Goal: Information Seeking & Learning: Learn about a topic

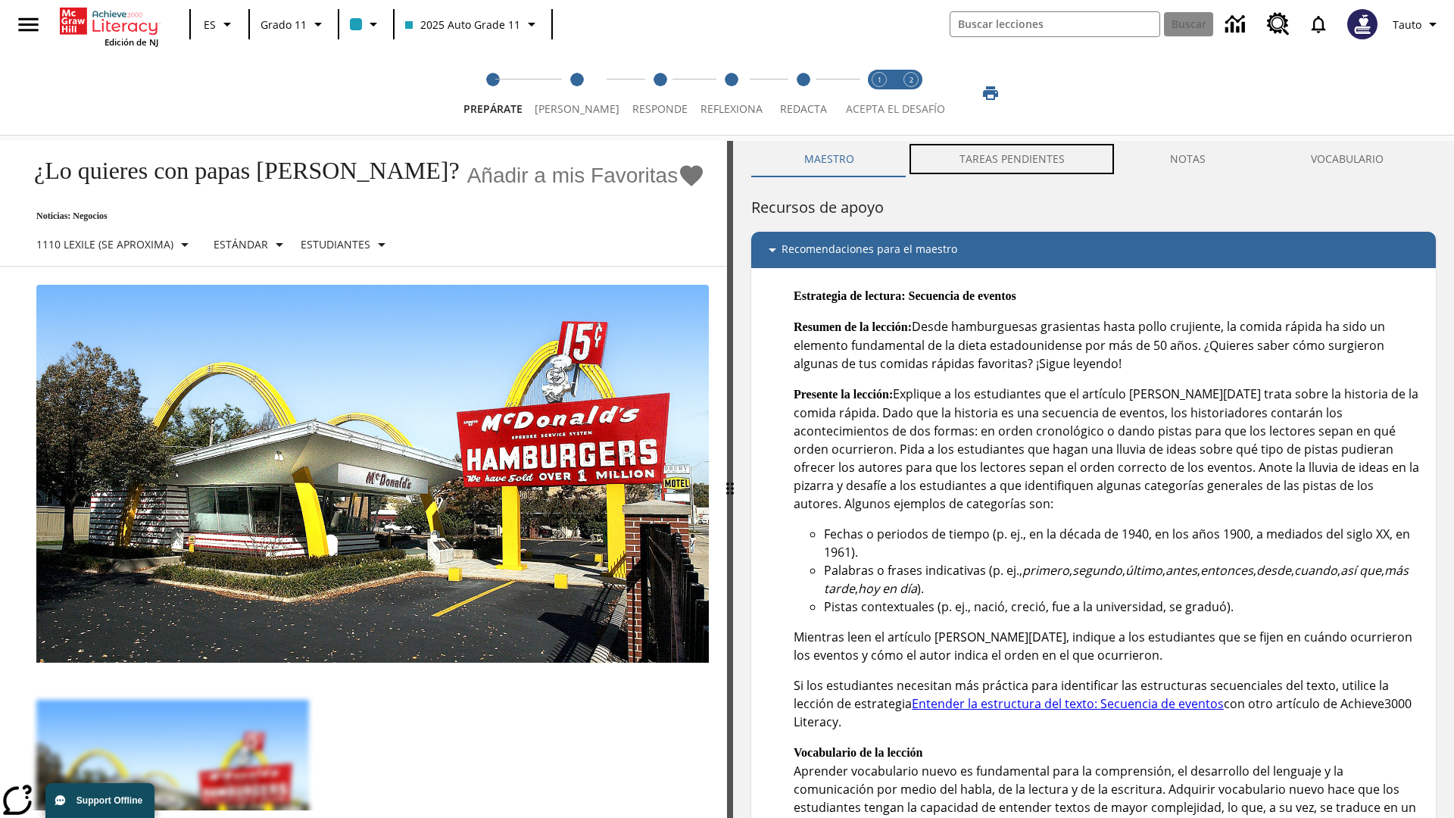
click at [1013, 159] on button "TAREAS PENDIENTES" at bounding box center [1012, 159] width 211 height 36
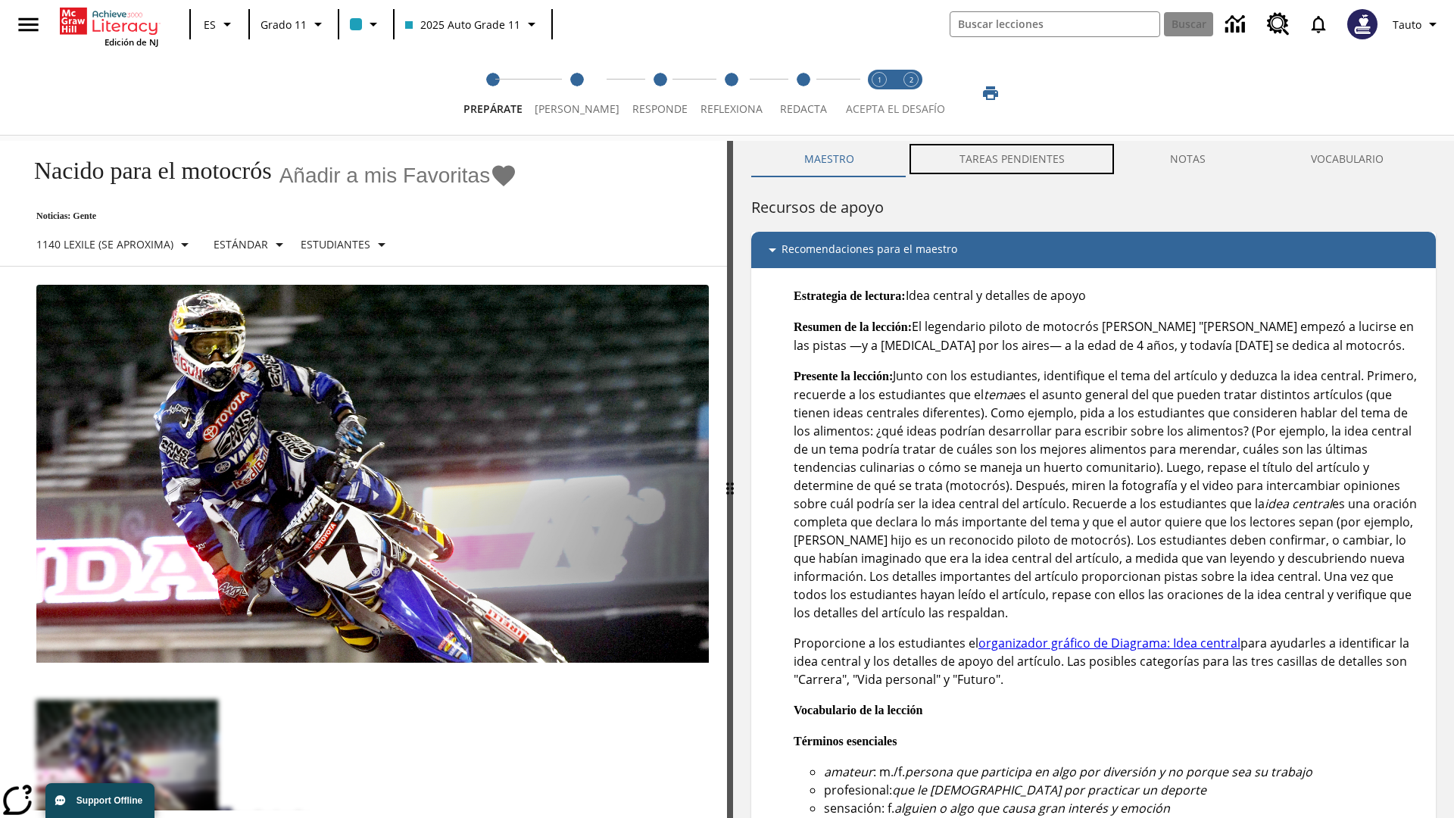
click at [1013, 159] on button "TAREAS PENDIENTES" at bounding box center [1012, 159] width 211 height 36
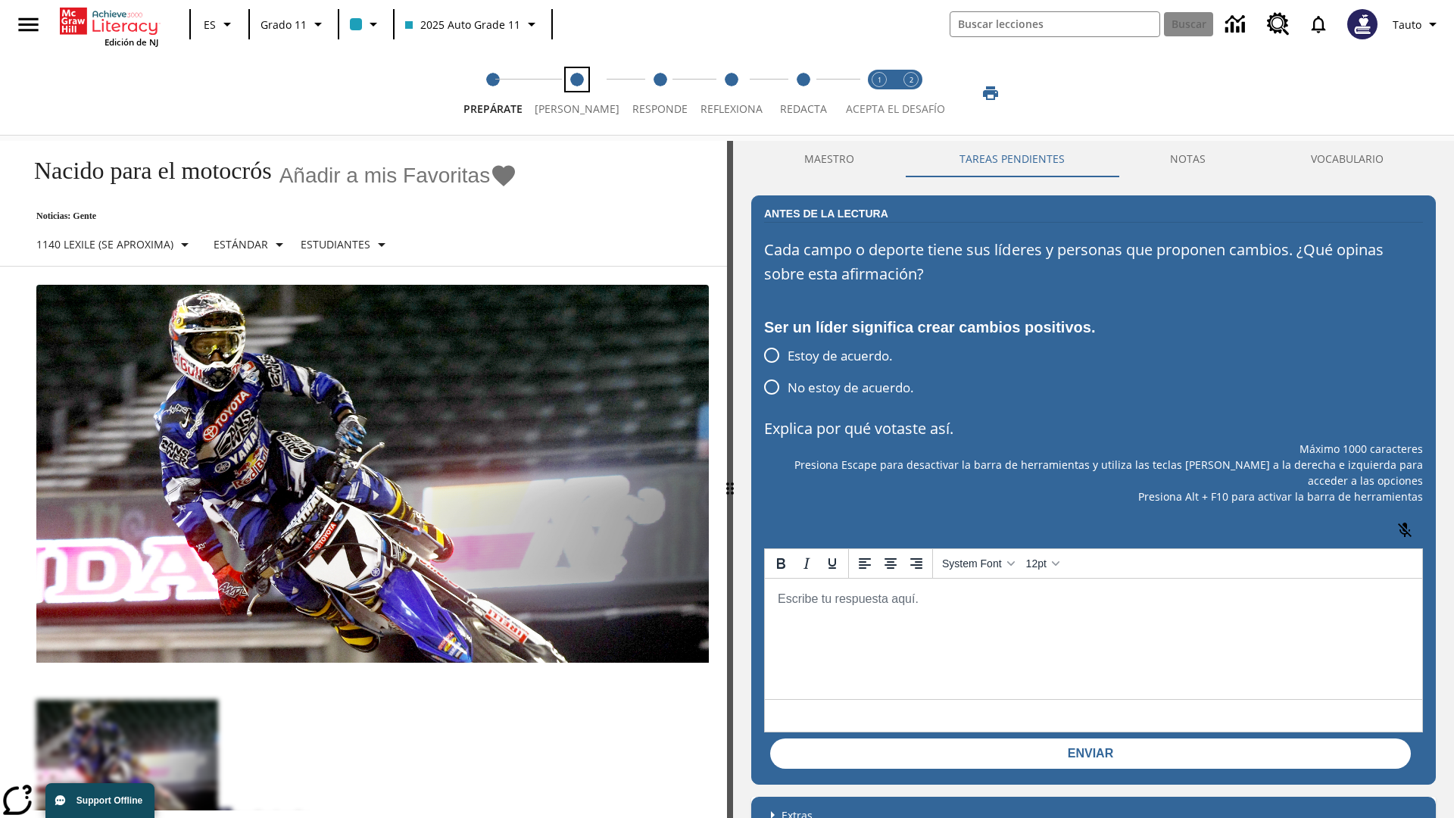
click at [571, 93] on span "[PERSON_NAME]" at bounding box center [577, 102] width 85 height 27
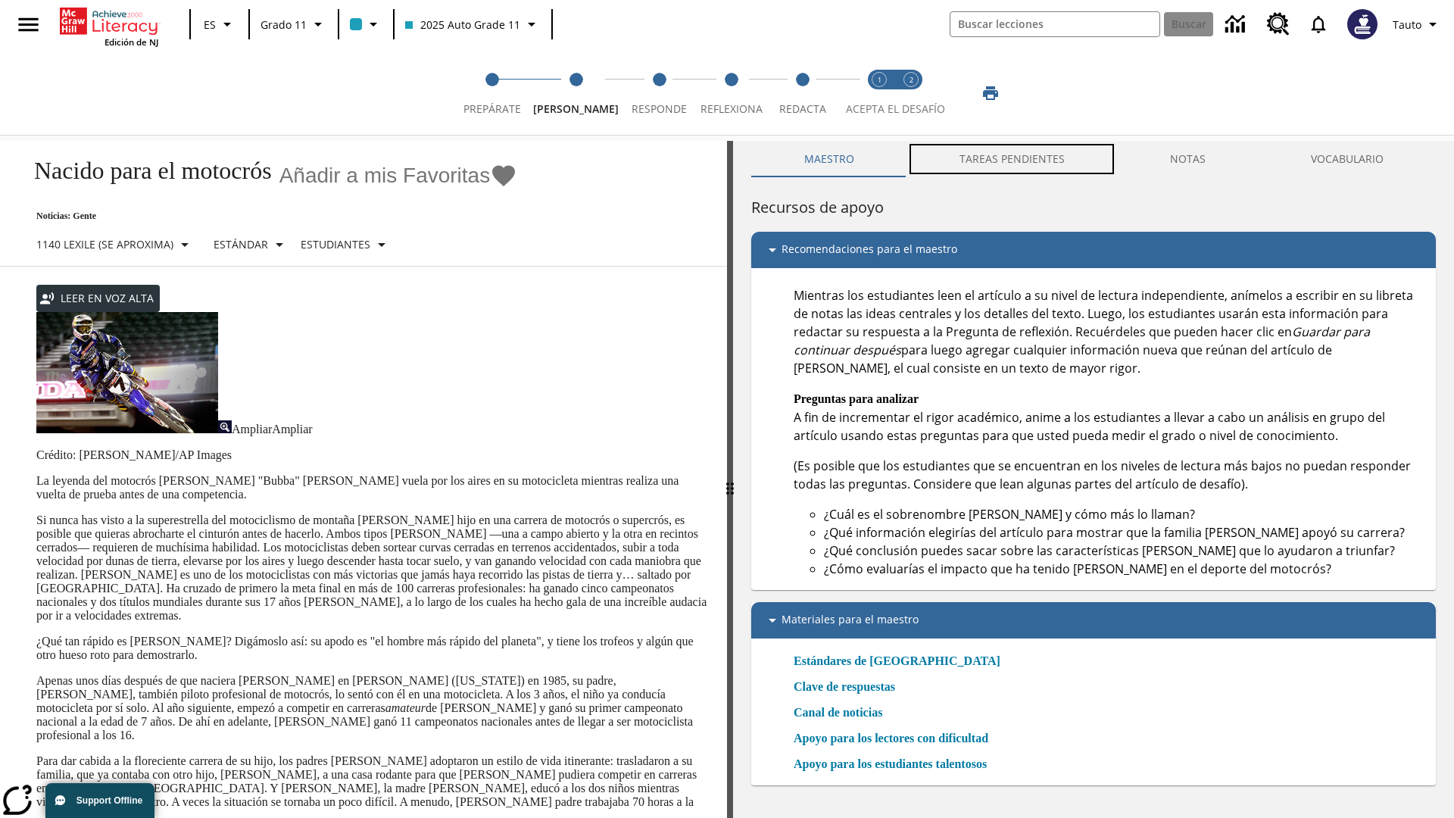
scroll to position [1, 0]
click at [1013, 159] on button "TAREAS PENDIENTES" at bounding box center [1012, 159] width 211 height 36
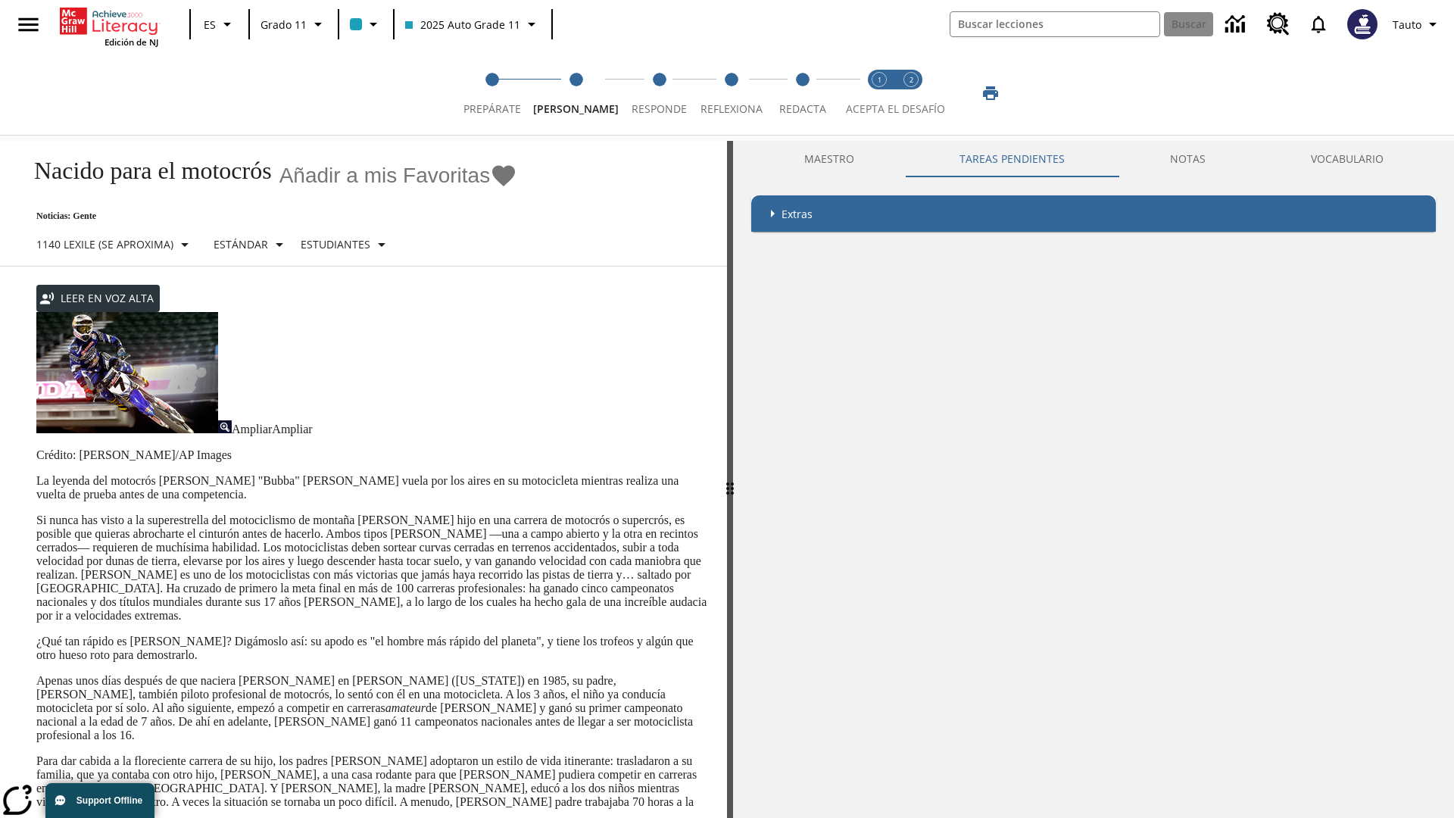
click at [36, 514] on p "Si nunca has visto a la superestrella del motociclismo de montaña [PERSON_NAME]…" at bounding box center [372, 568] width 673 height 109
click at [0, 0] on div "Enmascaramiento de pantalla" at bounding box center [0, 0] width 0 height 0
click at [647, 93] on span "Responde" at bounding box center [659, 102] width 55 height 27
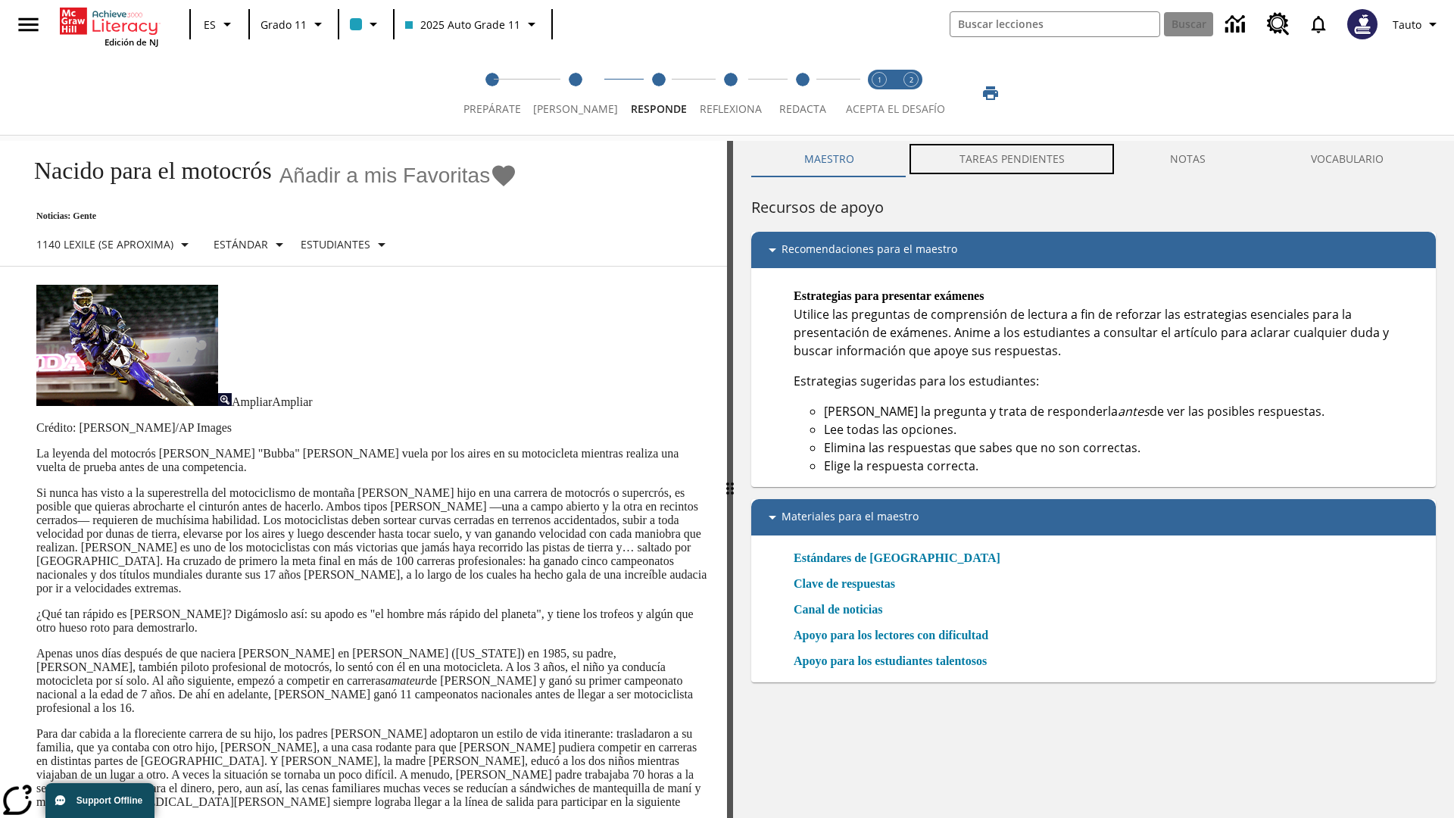
scroll to position [1, 0]
click at [1013, 159] on button "TAREAS PENDIENTES" at bounding box center [1012, 159] width 211 height 36
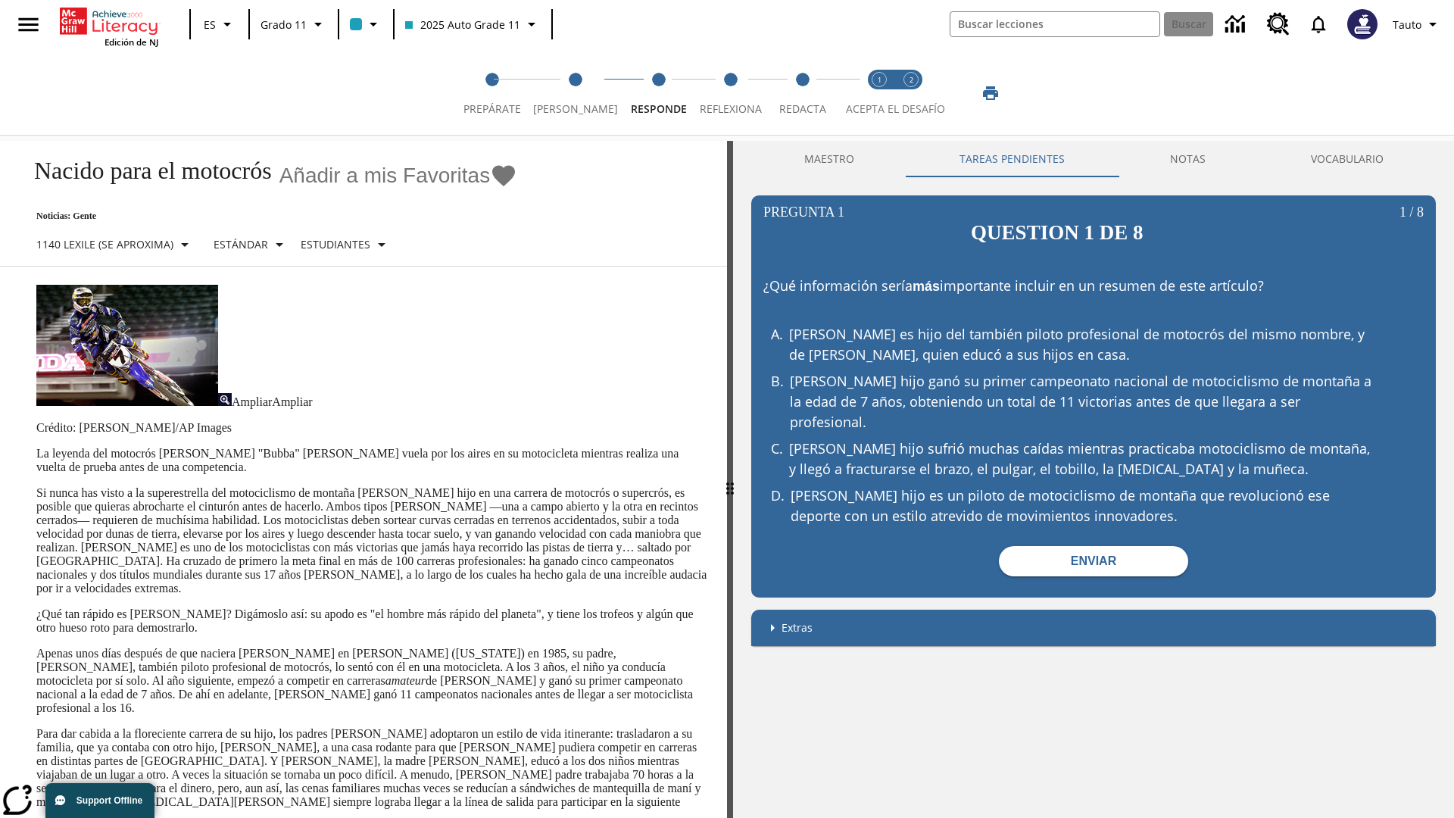
click at [36, 486] on p "Si nunca has visto a la superestrella del motociclismo de montaña [PERSON_NAME]…" at bounding box center [372, 540] width 673 height 109
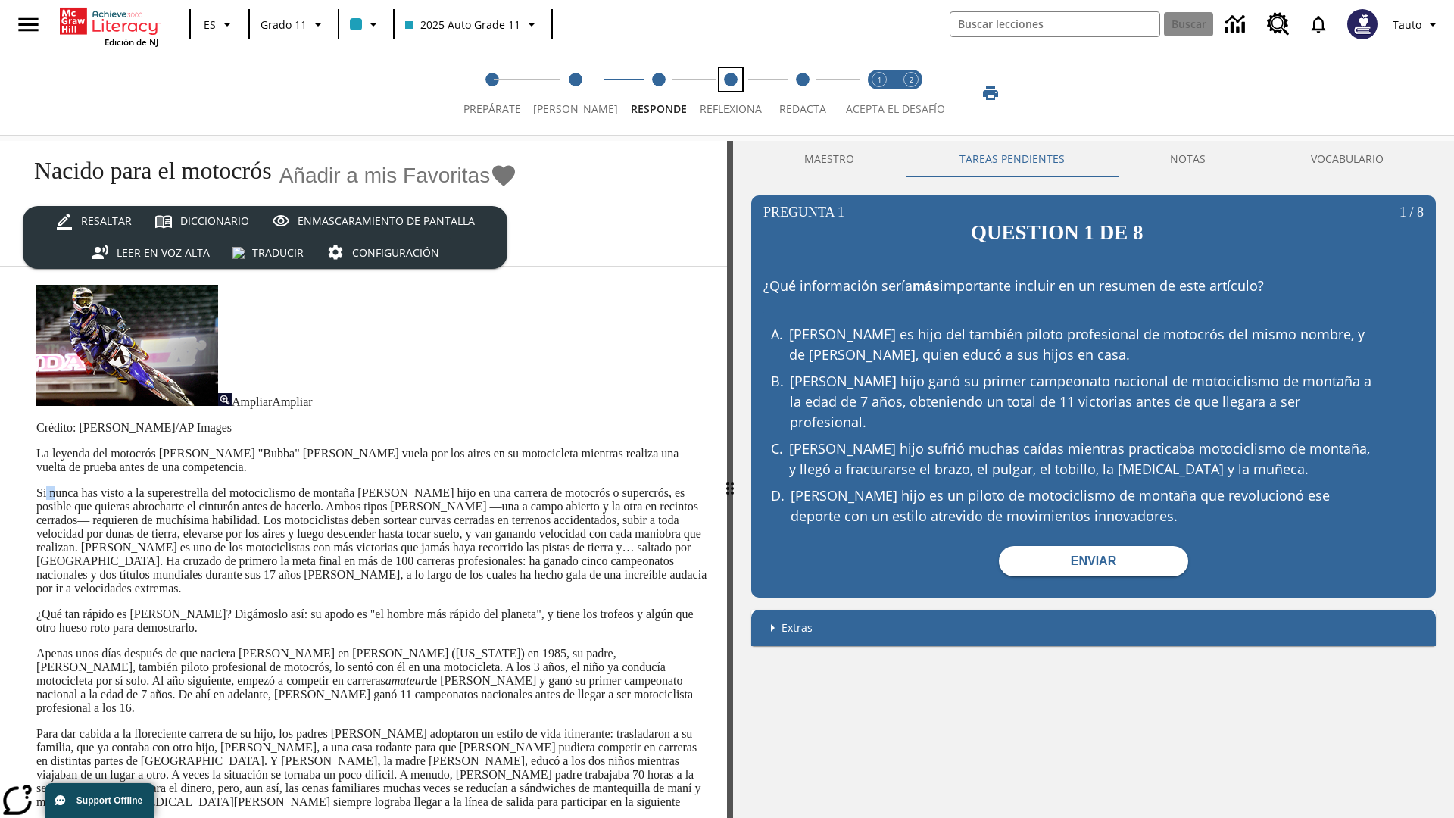
click at [723, 93] on span "Reflexiona" at bounding box center [731, 102] width 62 height 27
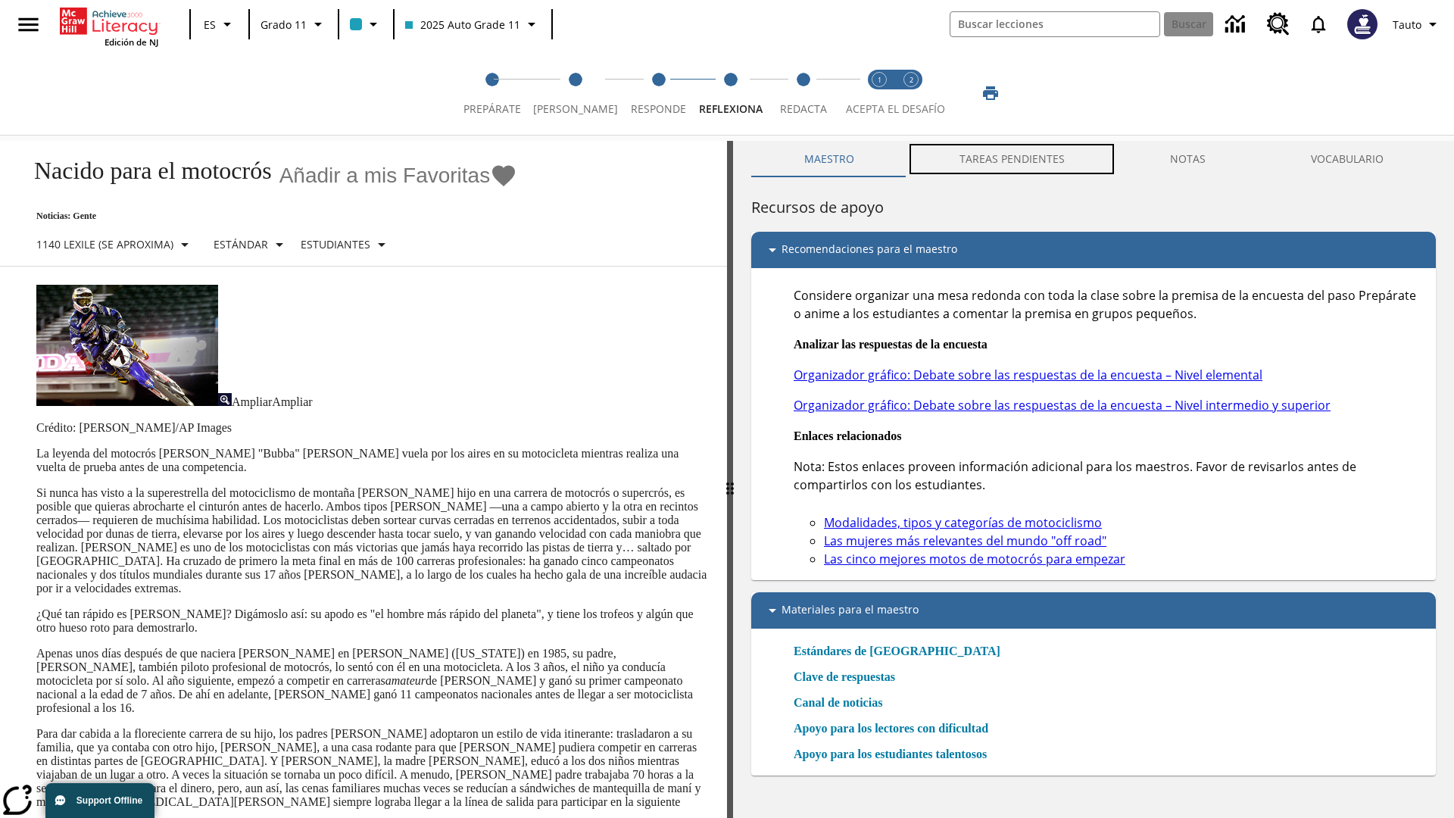
scroll to position [1, 0]
click at [1013, 159] on button "TAREAS PENDIENTES" at bounding box center [1012, 159] width 211 height 36
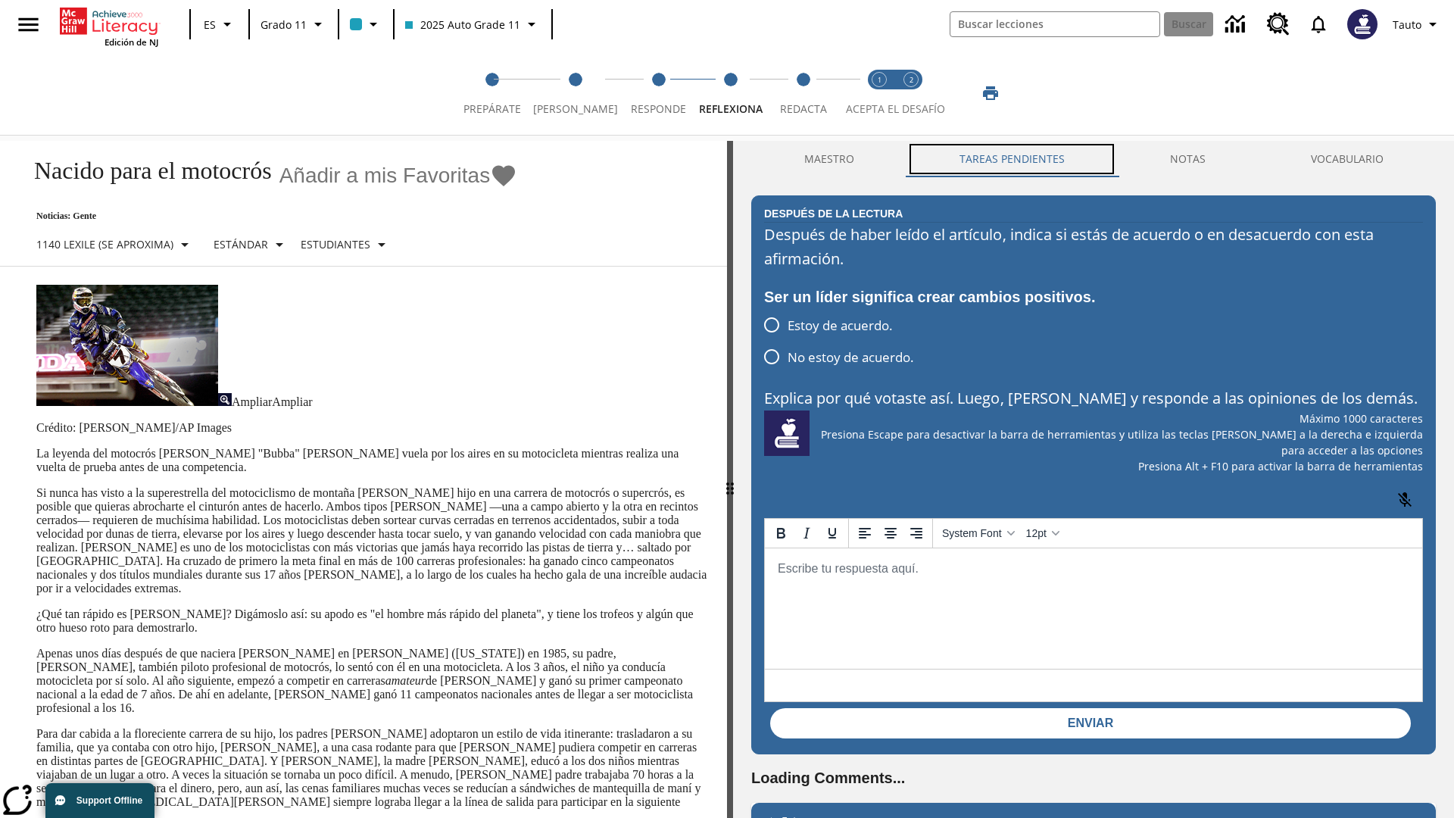
scroll to position [0, 0]
click at [36, 486] on p "Si nunca has visto a la superestrella del motociclismo de montaña [PERSON_NAME]…" at bounding box center [372, 540] width 673 height 109
click at [799, 93] on span "Redacta" at bounding box center [803, 102] width 47 height 27
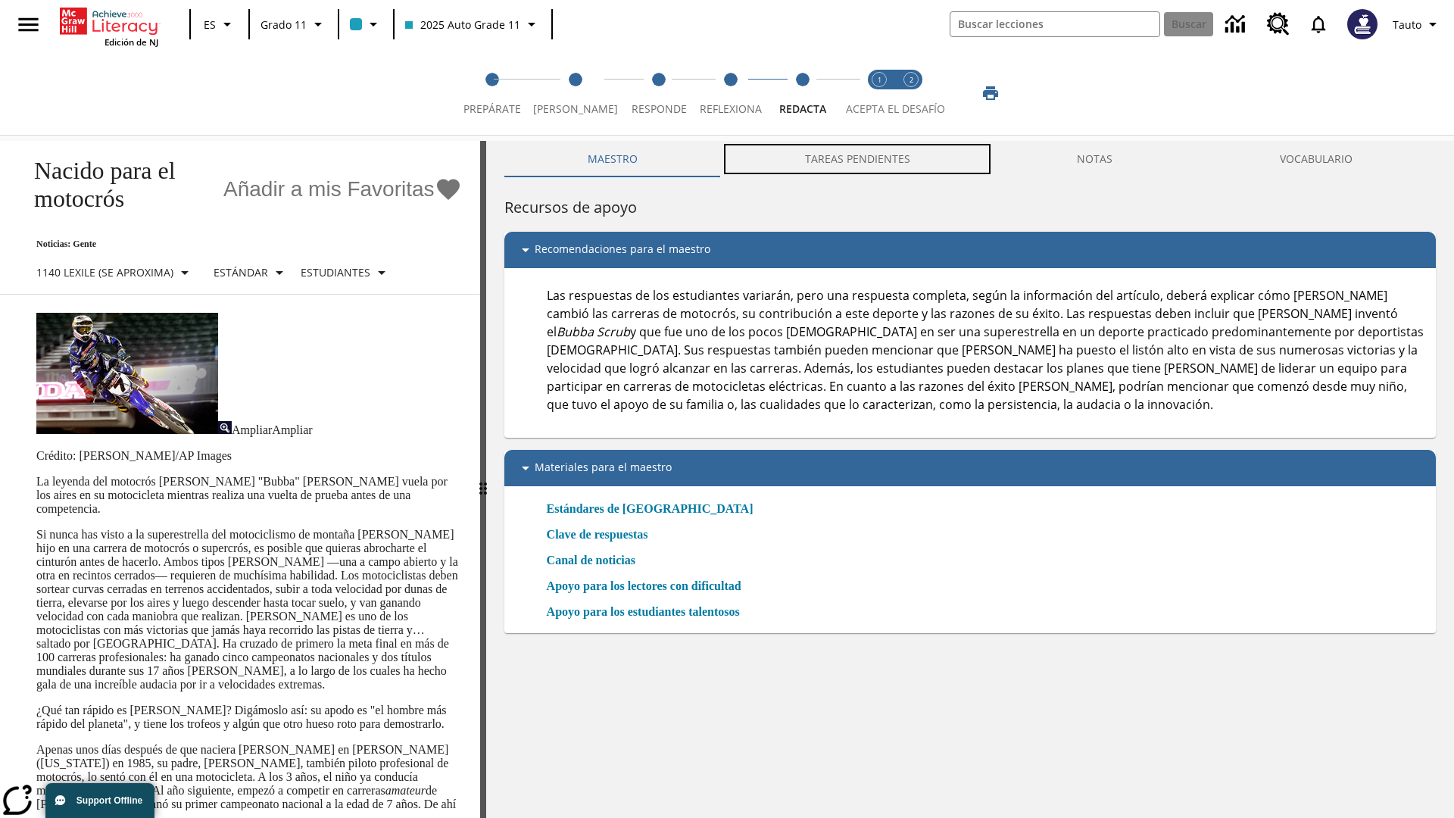
scroll to position [1, 0]
click at [858, 159] on button "TAREAS PENDIENTES" at bounding box center [857, 159] width 273 height 36
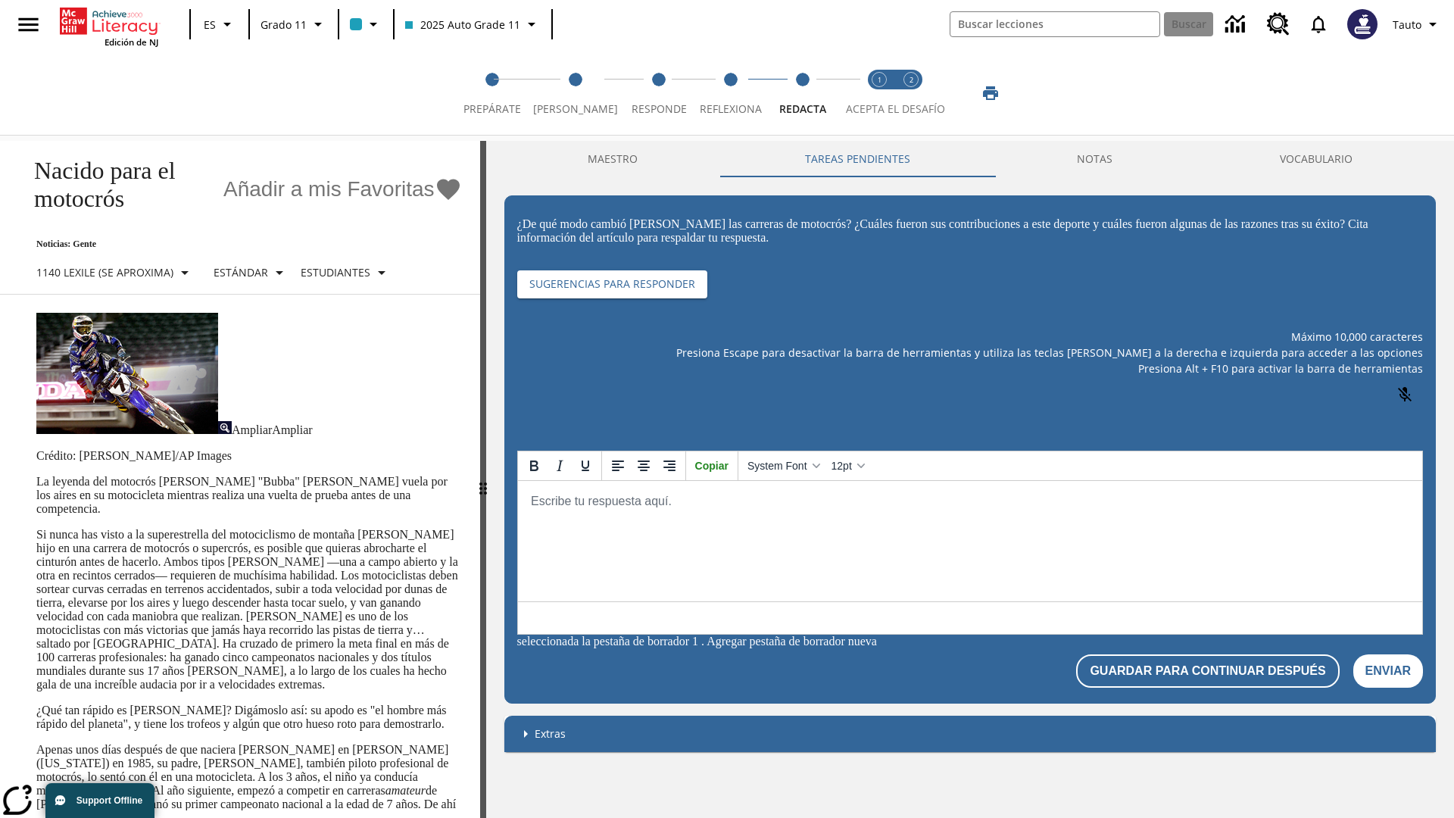
scroll to position [0, 0]
click at [36, 528] on p "Si nunca has visto a la superestrella del motociclismo de montaña [PERSON_NAME]…" at bounding box center [249, 610] width 426 height 164
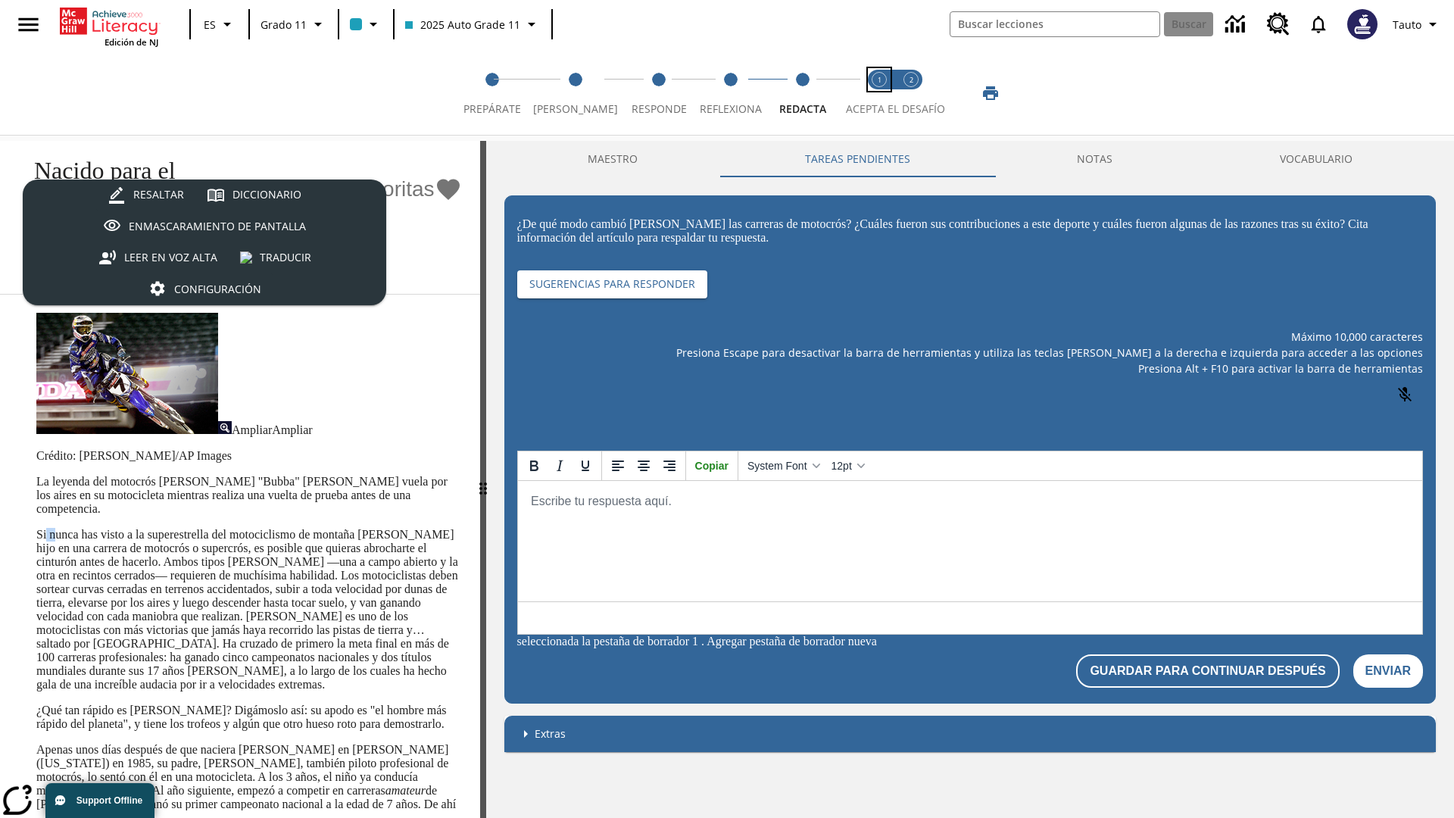
click at [879, 93] on span "Acepta el desafío lee step 1 of 2" at bounding box center [880, 102] width 20 height 27
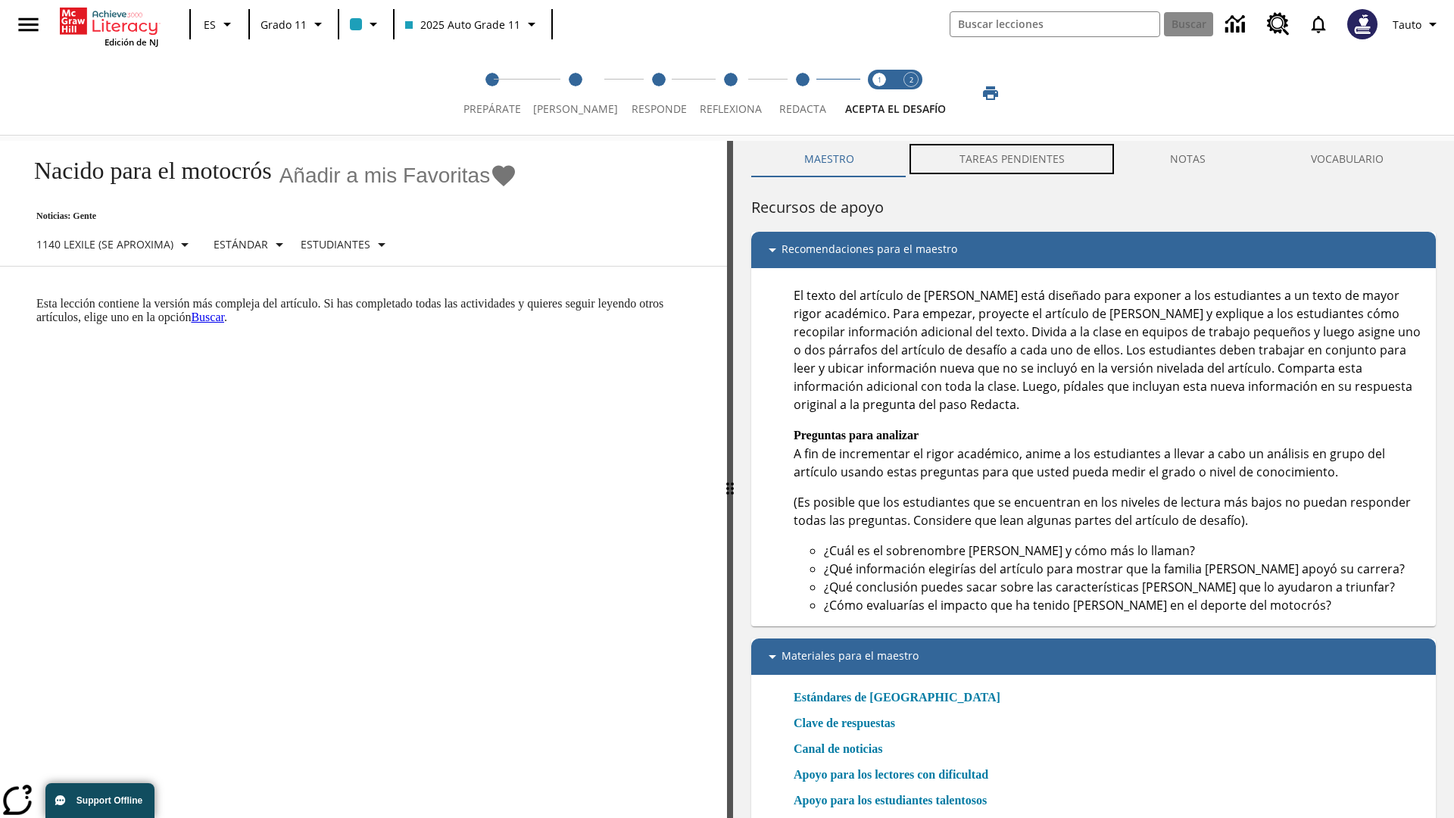
scroll to position [5, 0]
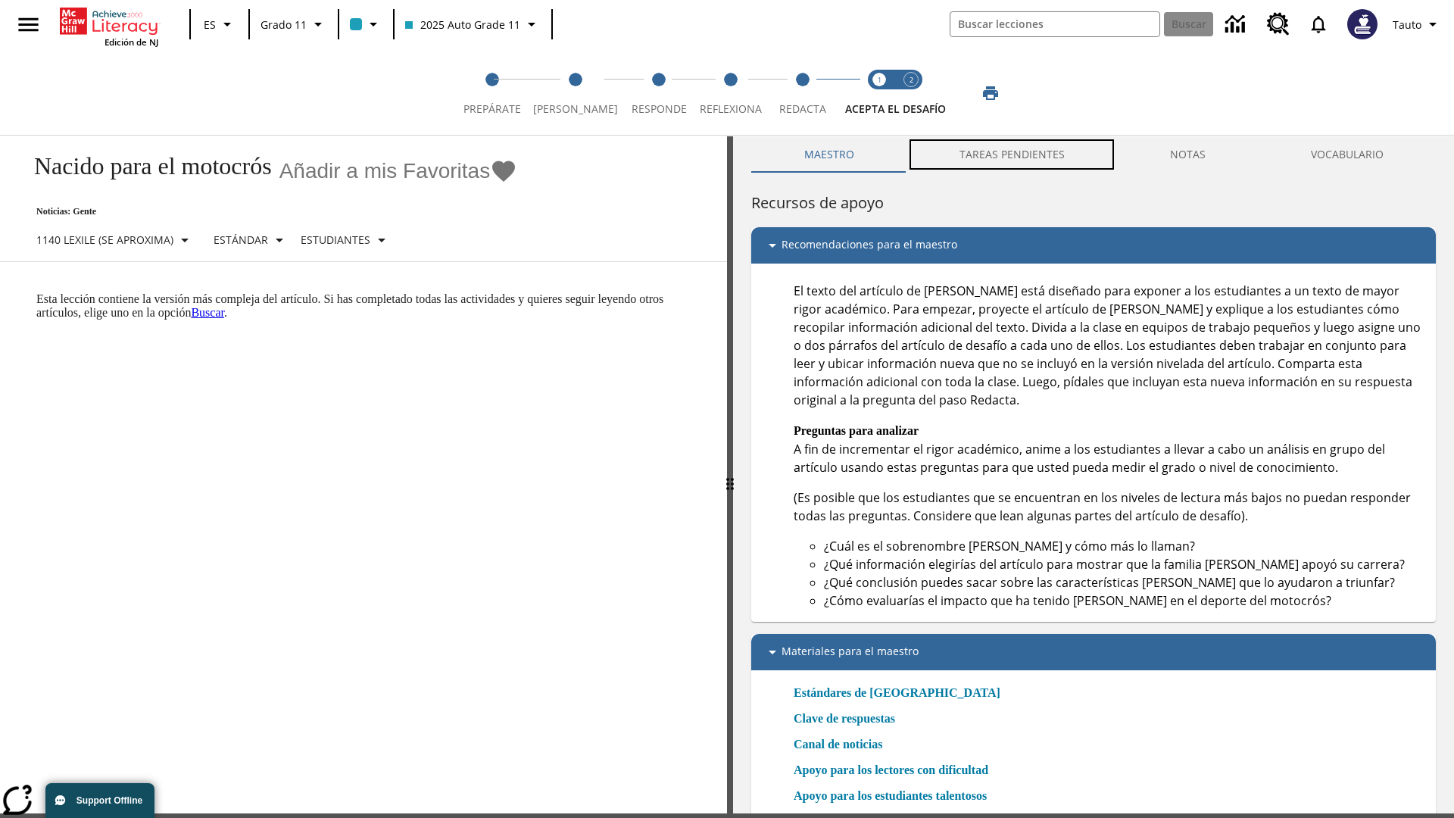
click at [1013, 159] on button "TAREAS PENDIENTES" at bounding box center [1012, 154] width 211 height 36
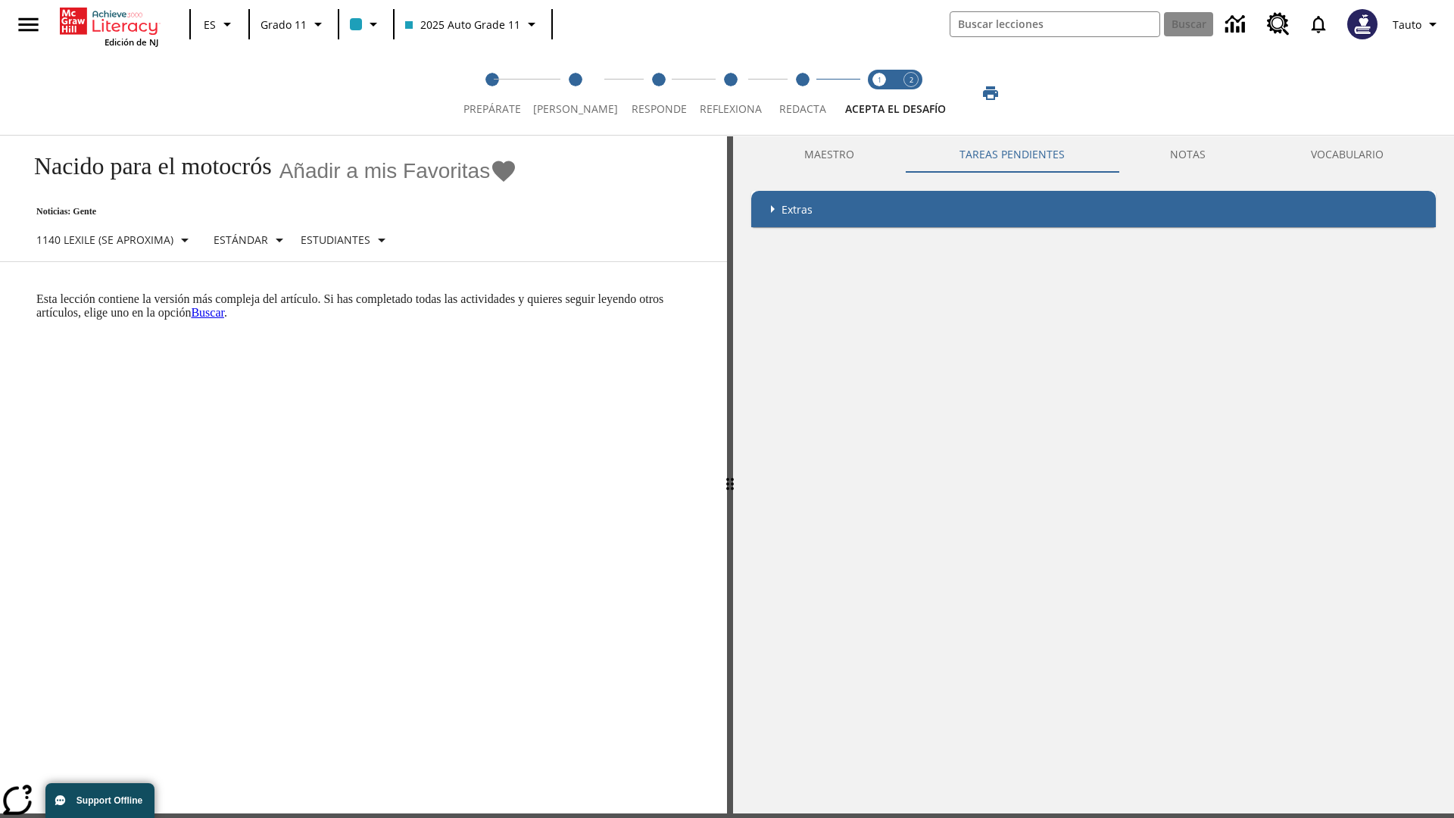
click at [36, 292] on p "Esta lección contiene la versión más compleja del artículo. Si has completado t…" at bounding box center [372, 305] width 673 height 27
click at [911, 93] on span "Acepta el desafío contesta step 2 of 2" at bounding box center [911, 102] width 20 height 27
